Goal: Transaction & Acquisition: Purchase product/service

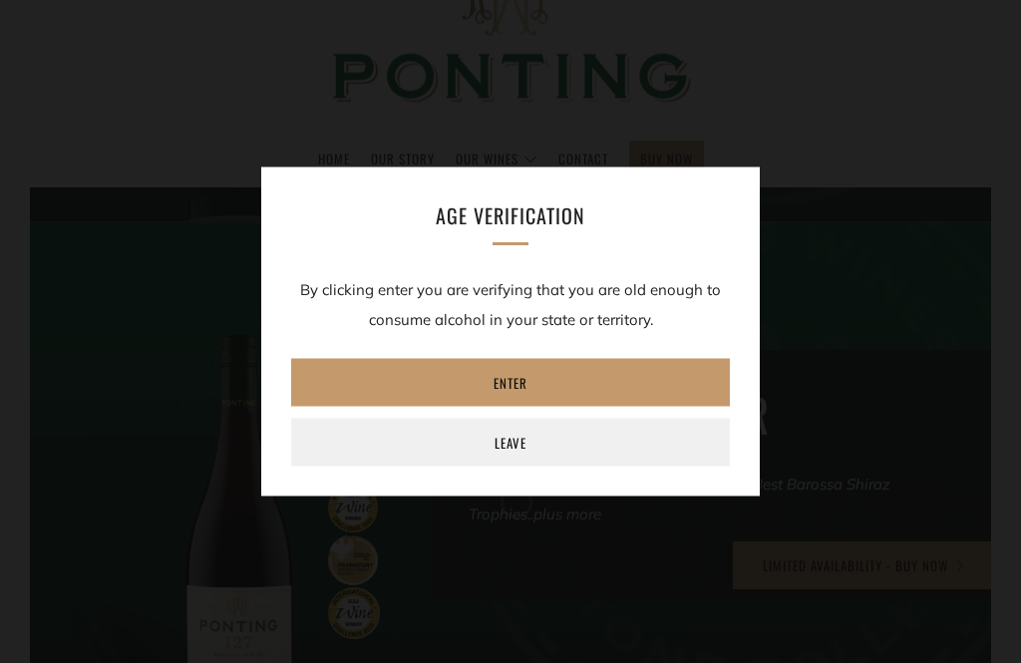
scroll to position [184, 0]
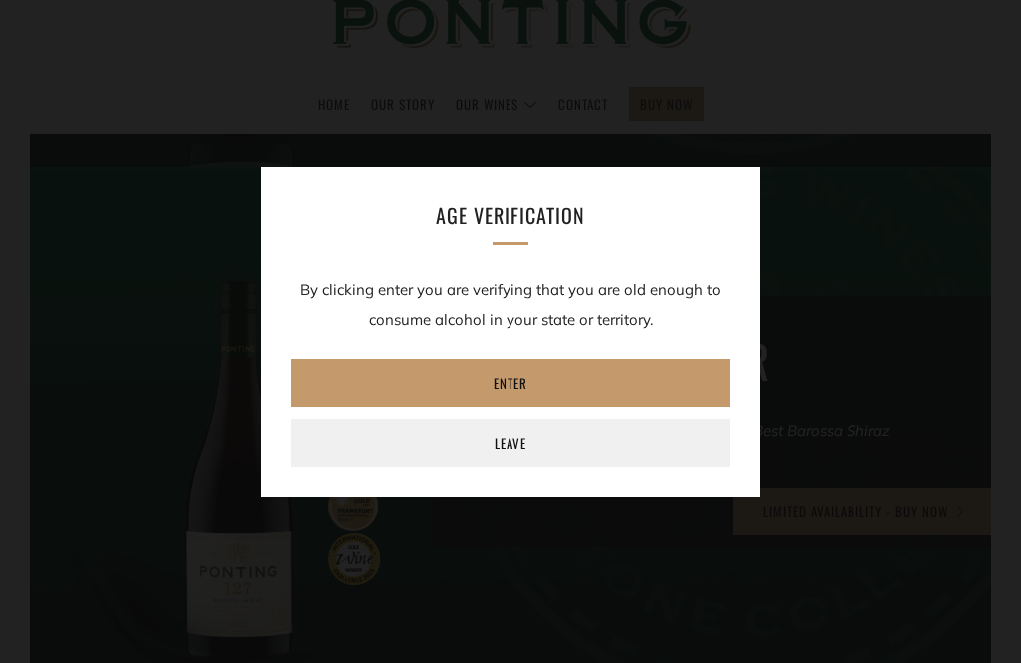
click at [608, 407] on link "Enter" at bounding box center [510, 383] width 439 height 48
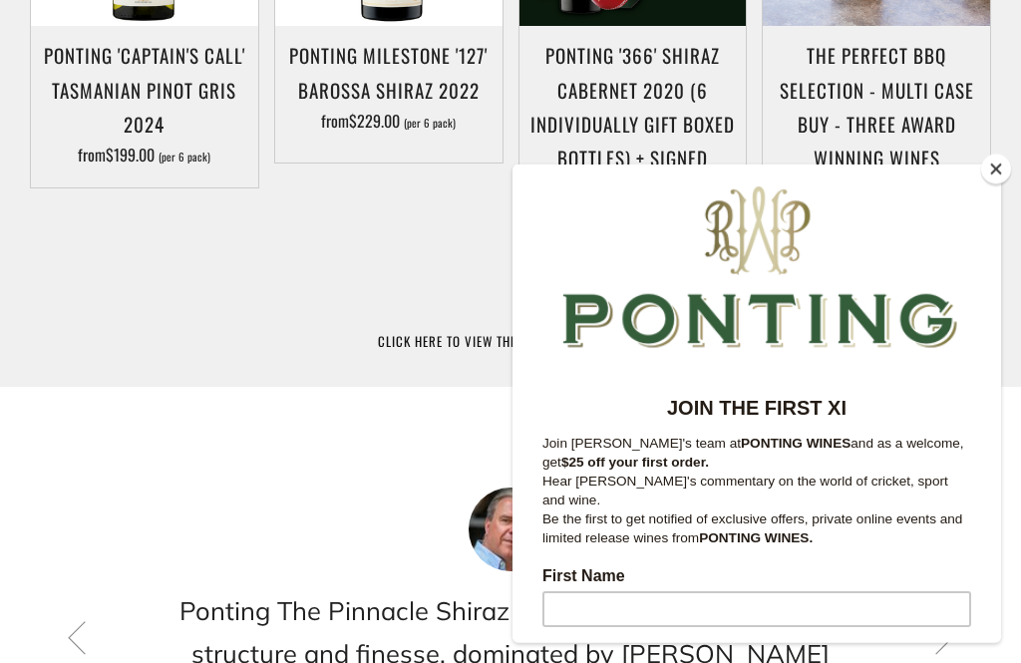
scroll to position [1264, 0]
click at [993, 185] on button "Close" at bounding box center [997, 170] width 30 height 30
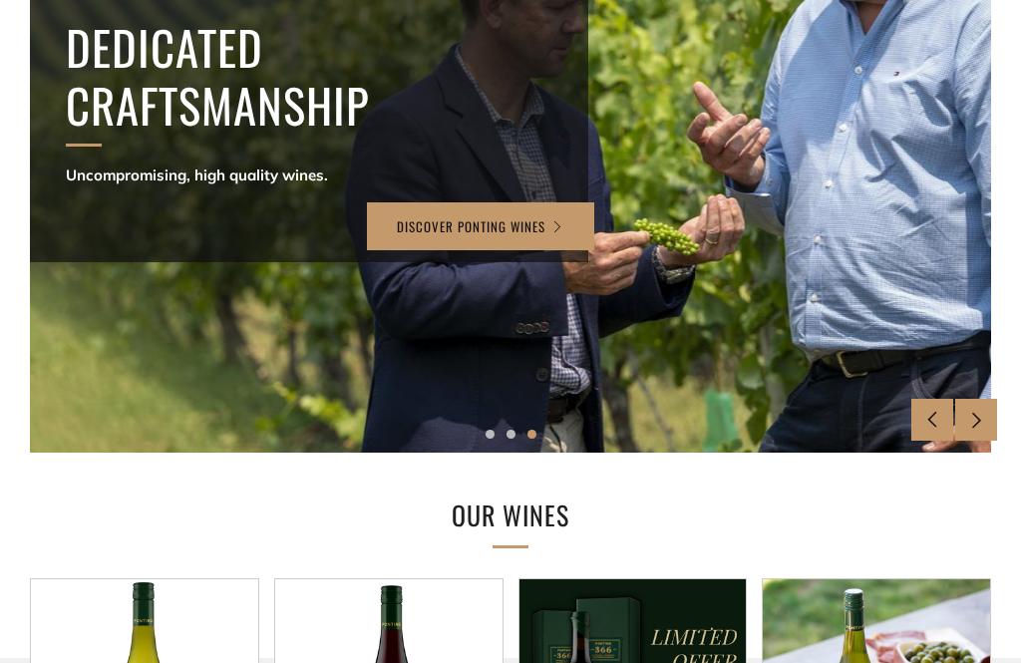
scroll to position [0, 0]
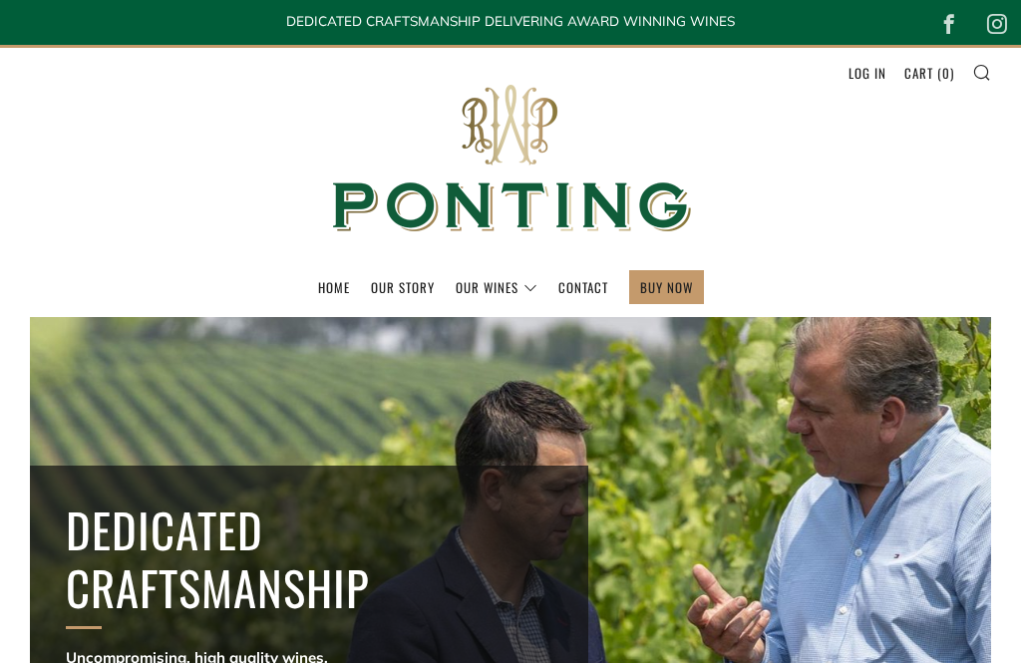
click at [331, 294] on link "Home" at bounding box center [334, 287] width 32 height 32
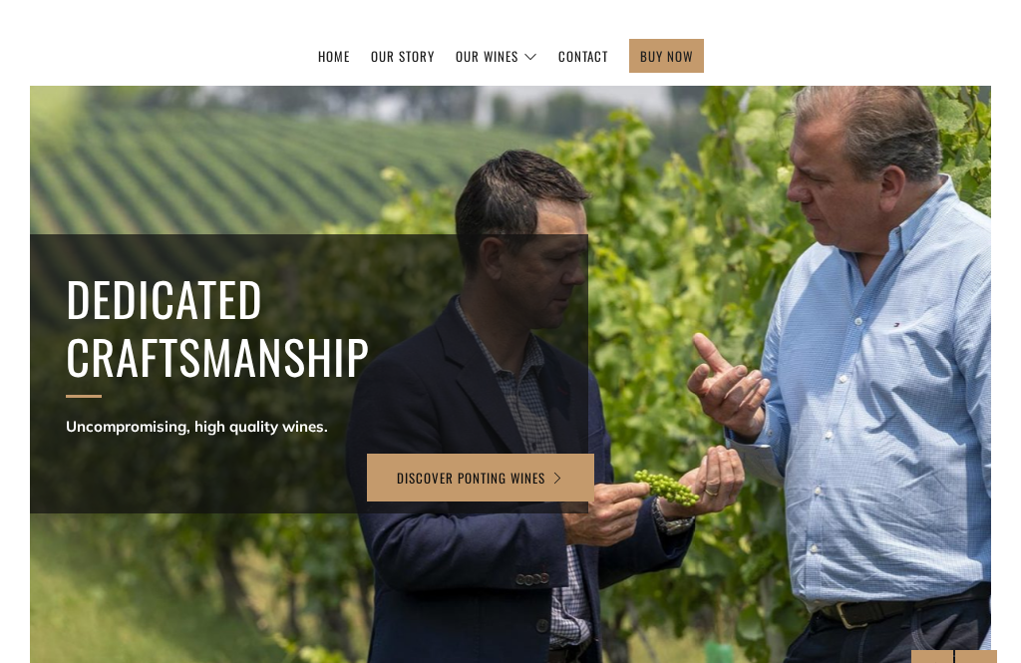
scroll to position [228, 0]
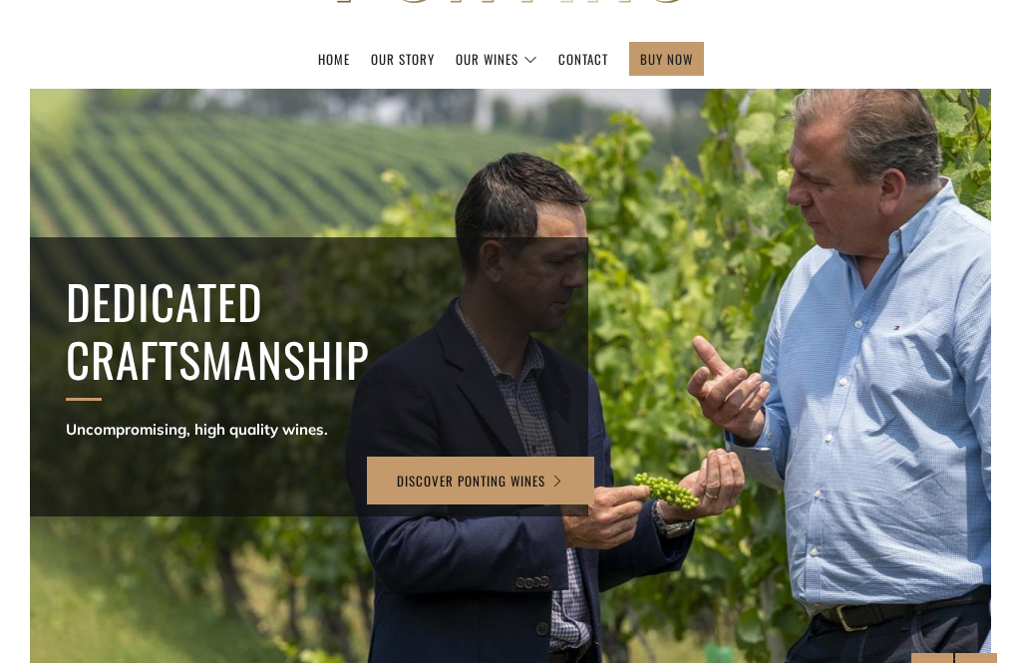
click at [0, 0] on link "The Collection" at bounding box center [0, 0] width 0 height 0
